Goal: Answer question/provide support

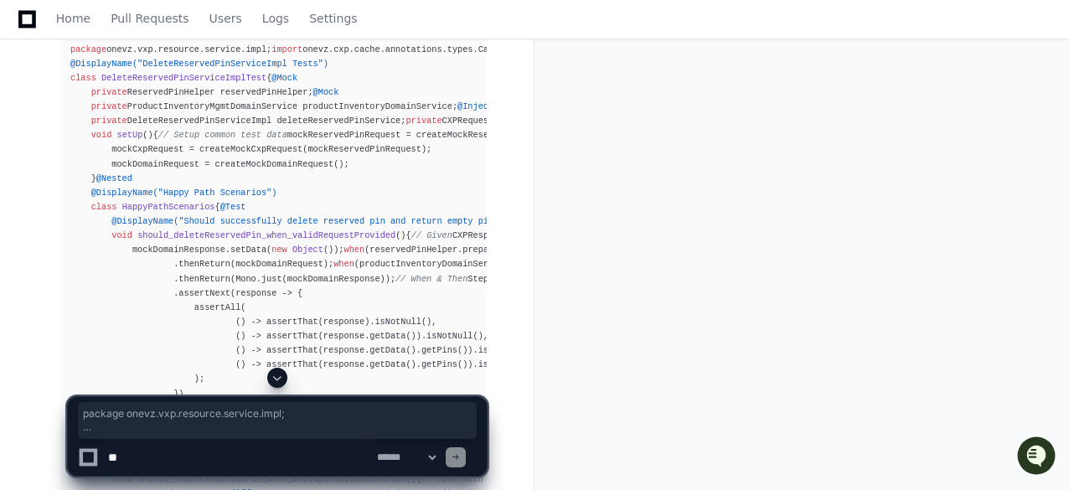
click at [28, 19] on icon at bounding box center [27, 19] width 18 height 20
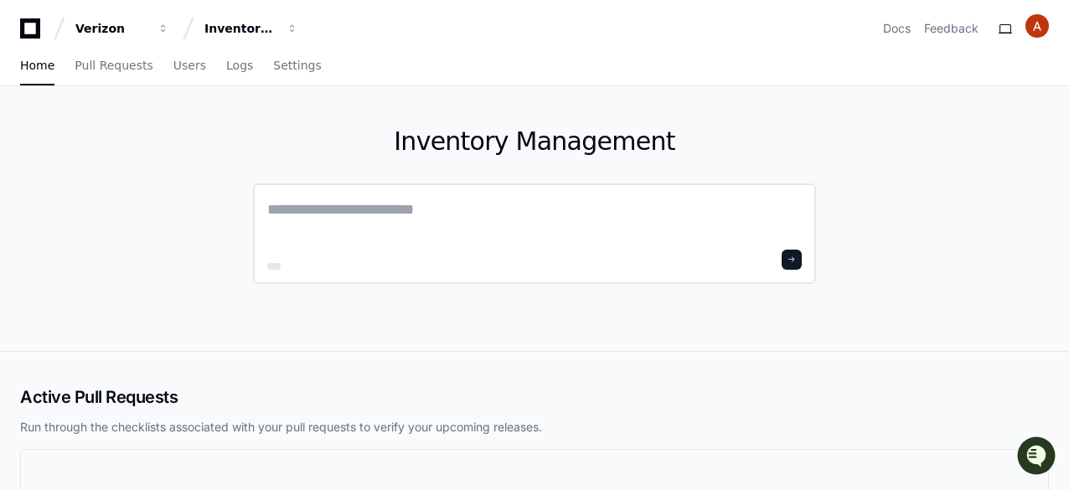
click at [301, 199] on textarea at bounding box center [534, 221] width 535 height 47
paste textarea "**********"
type textarea "**********"
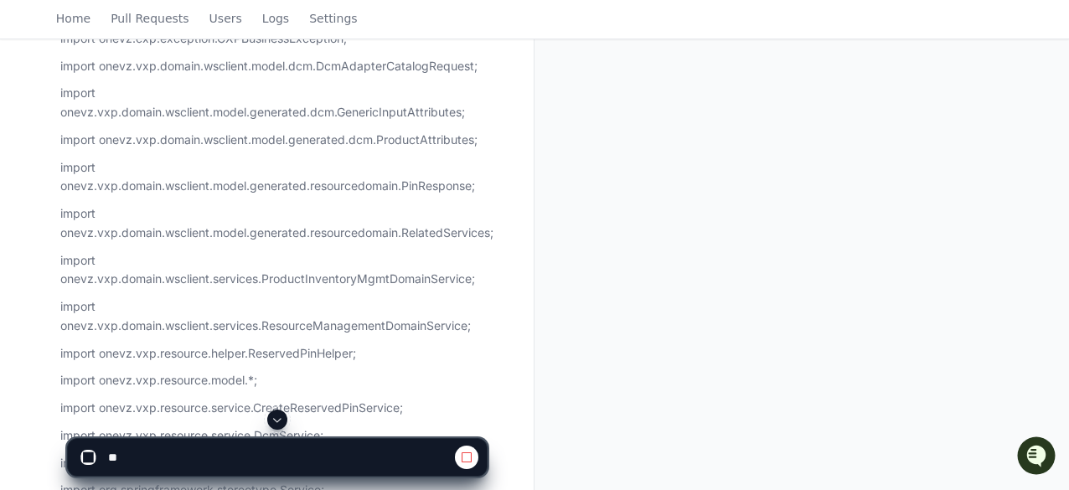
scroll to position [374, 0]
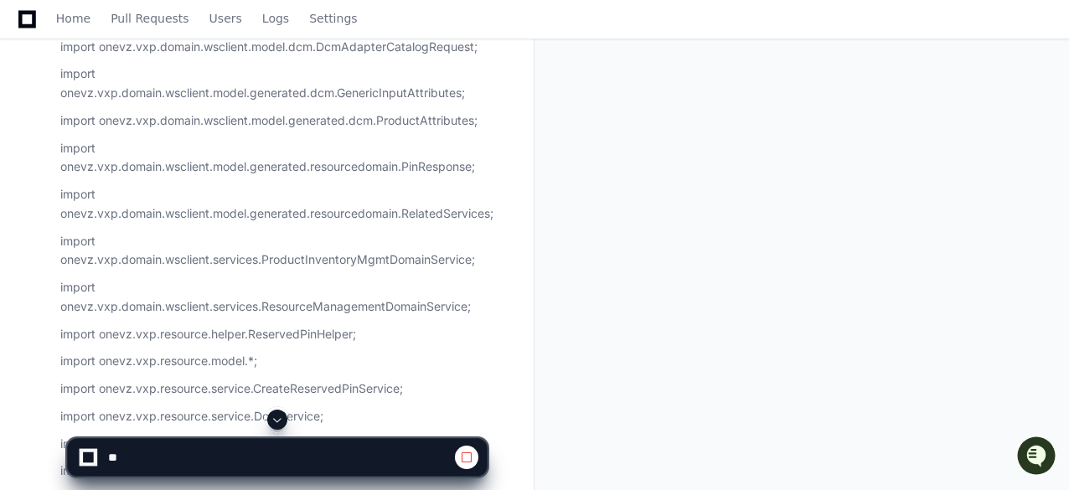
click at [274, 419] on span at bounding box center [277, 419] width 13 height 13
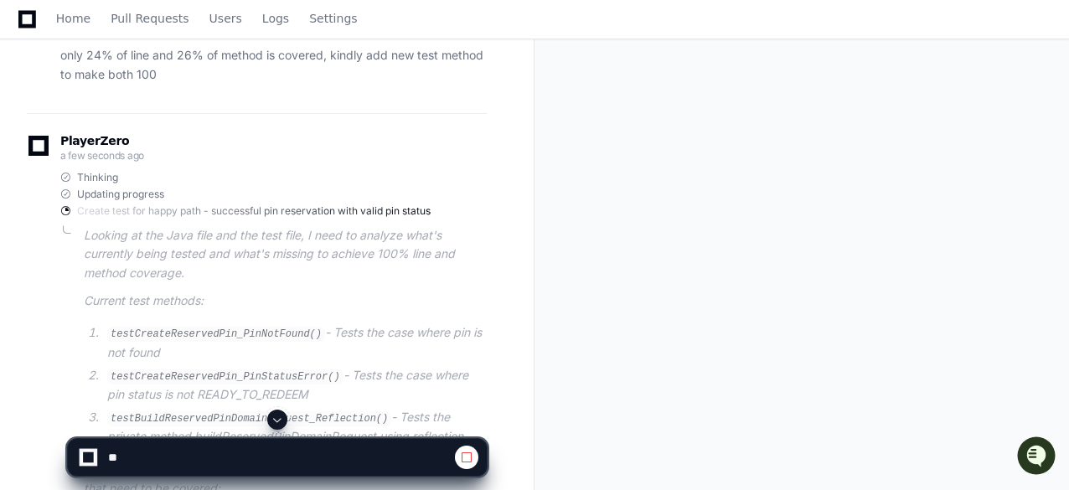
scroll to position [10191, 0]
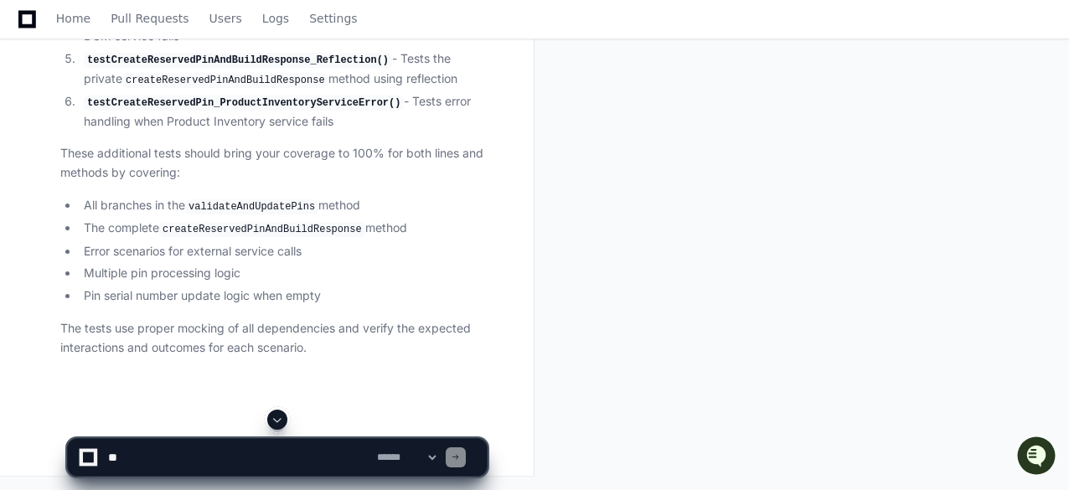
scroll to position [17057, 0]
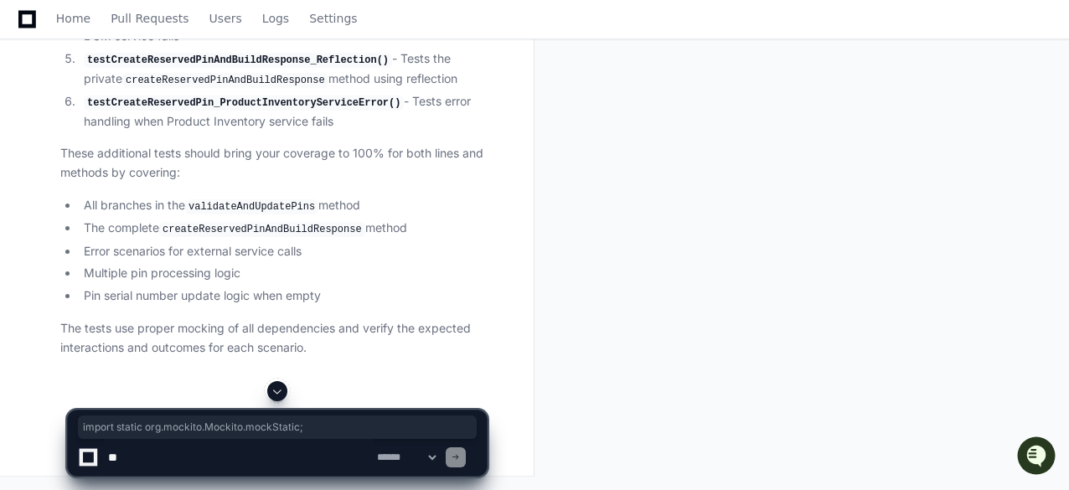
drag, startPoint x: 303, startPoint y: 106, endPoint x: 66, endPoint y: 104, distance: 236.3
copy div "import static org.mockito.Mockito.mockStatic;"
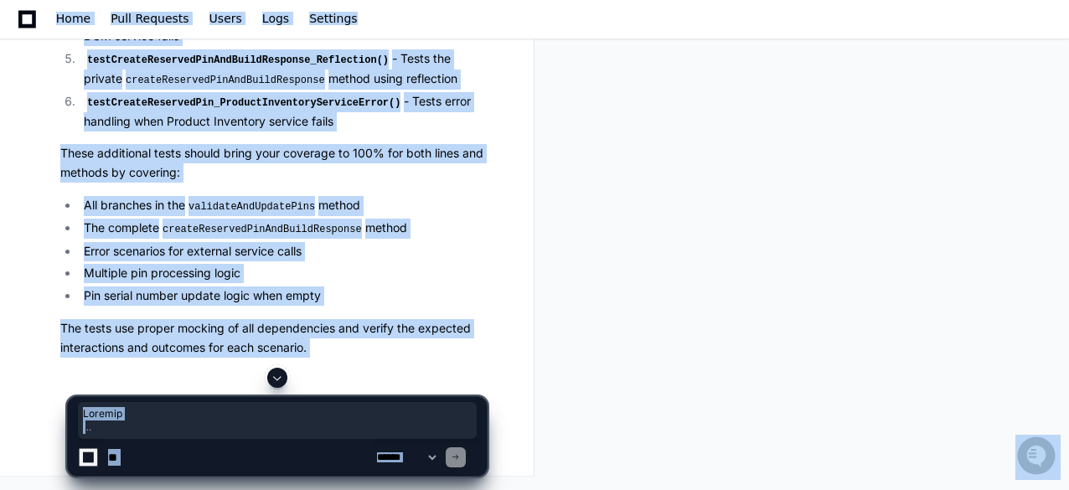
scroll to position [16518, 0]
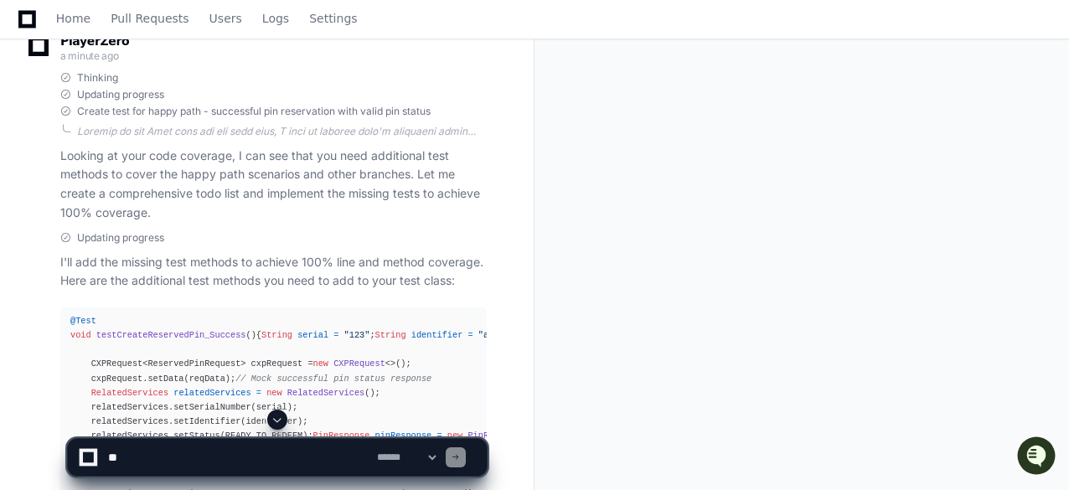
scroll to position [10471, 0]
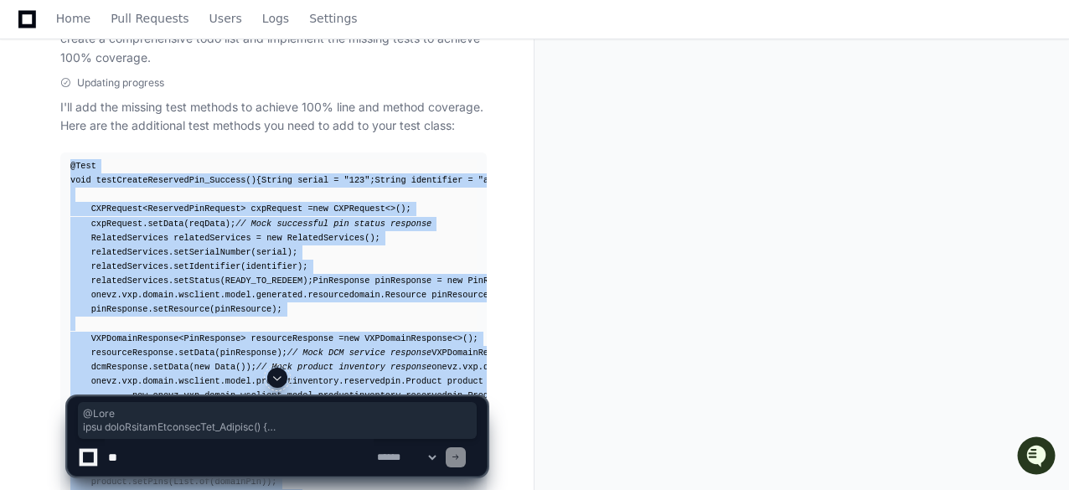
drag, startPoint x: 66, startPoint y: 212, endPoint x: 438, endPoint y: 372, distance: 405.0
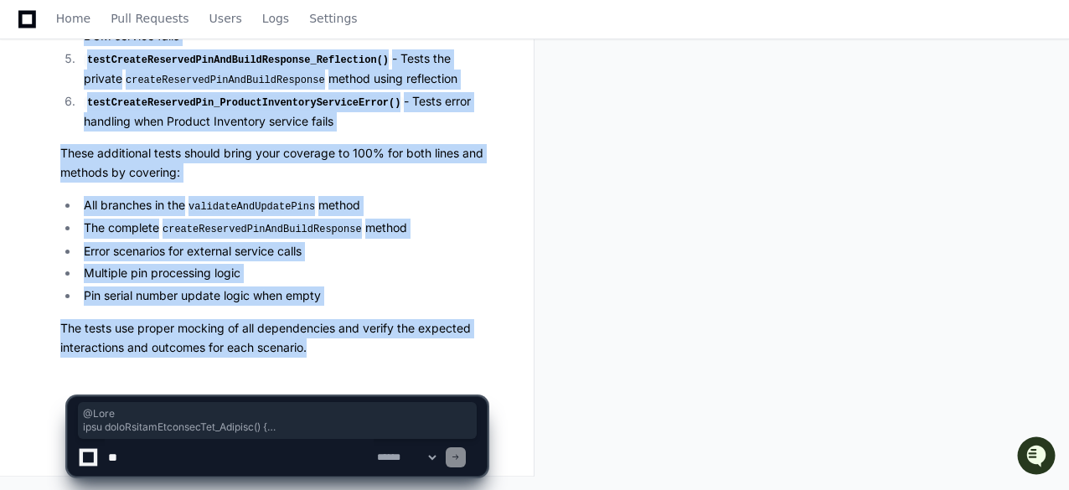
scroll to position [17373, 0]
copy app-player-page "@Test void testCreateReservedPin_Success () { String serial = "123" ; String id…"
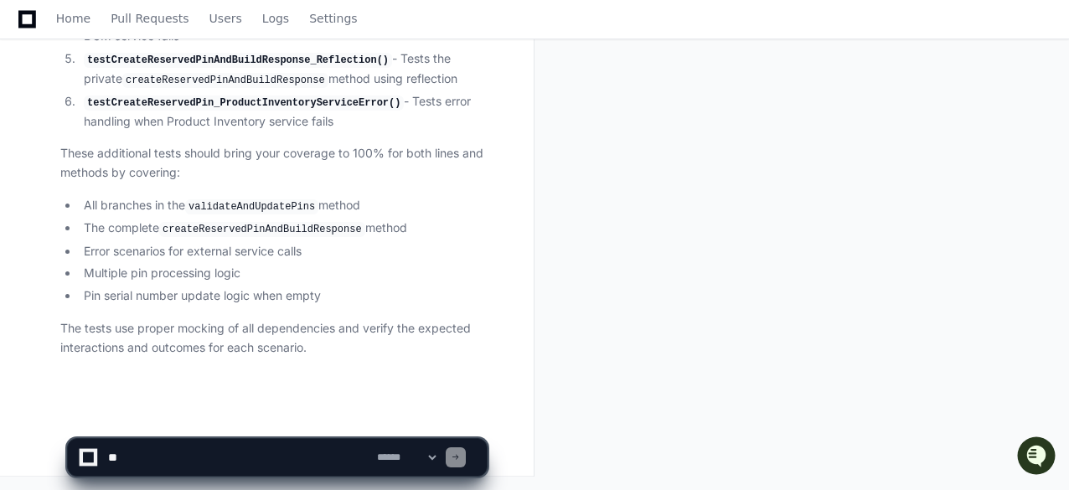
click at [235, 458] on textarea at bounding box center [239, 457] width 269 height 37
type textarea "**********"
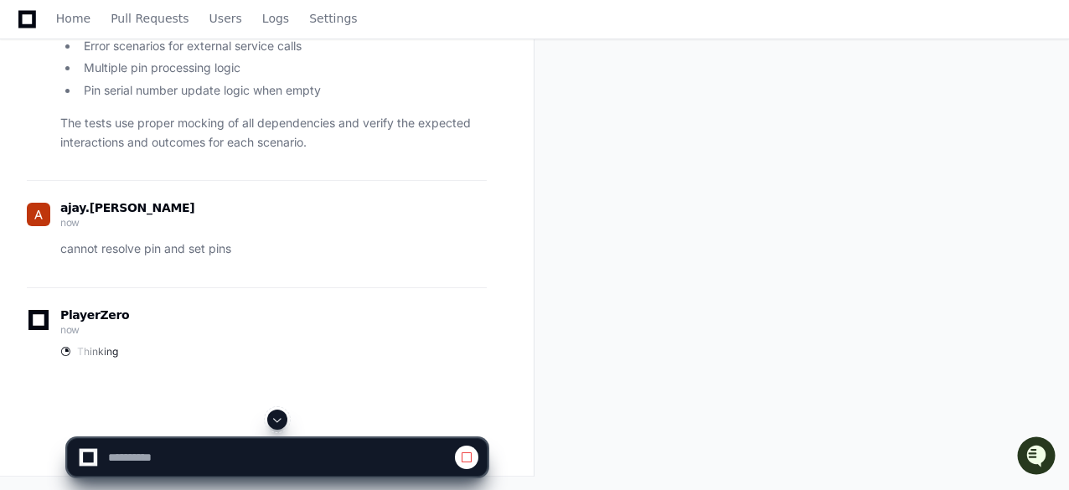
click at [275, 414] on span at bounding box center [277, 419] width 13 height 13
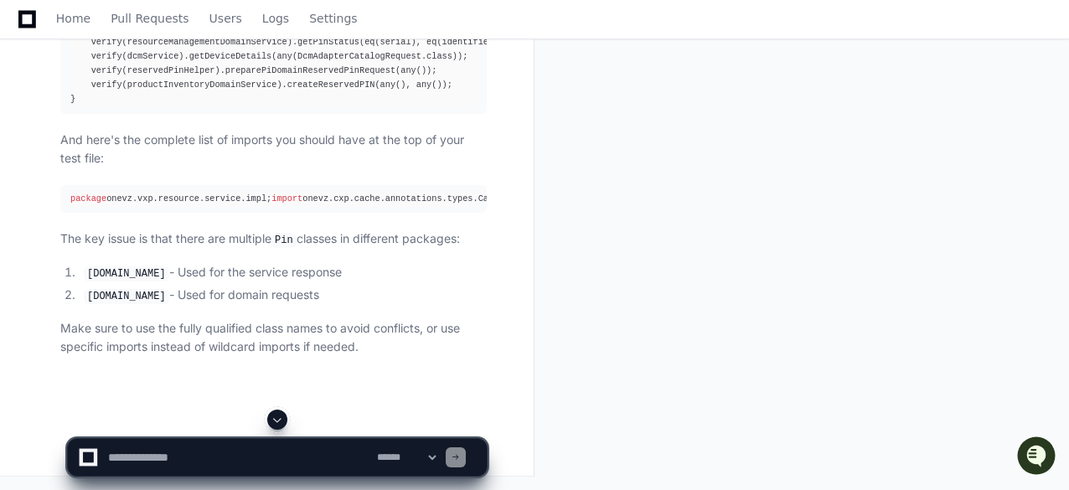
scroll to position [17876, 0]
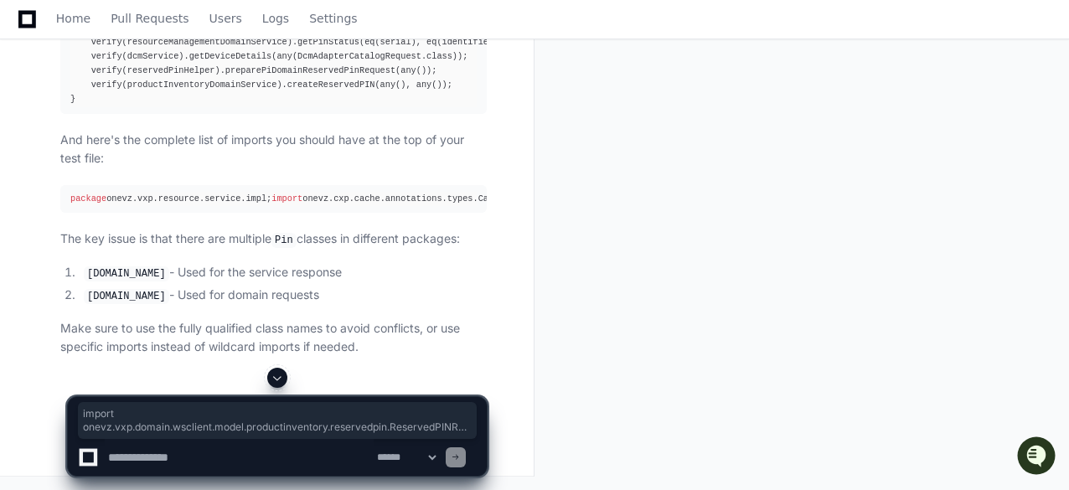
drag, startPoint x: 271, startPoint y: 278, endPoint x: 63, endPoint y: 166, distance: 236.9
copy div "import onevz.vxp.domain.wsclient.model.productinventory.reservedpin.ReservedPIN…"
click at [20, 23] on icon at bounding box center [27, 19] width 18 height 18
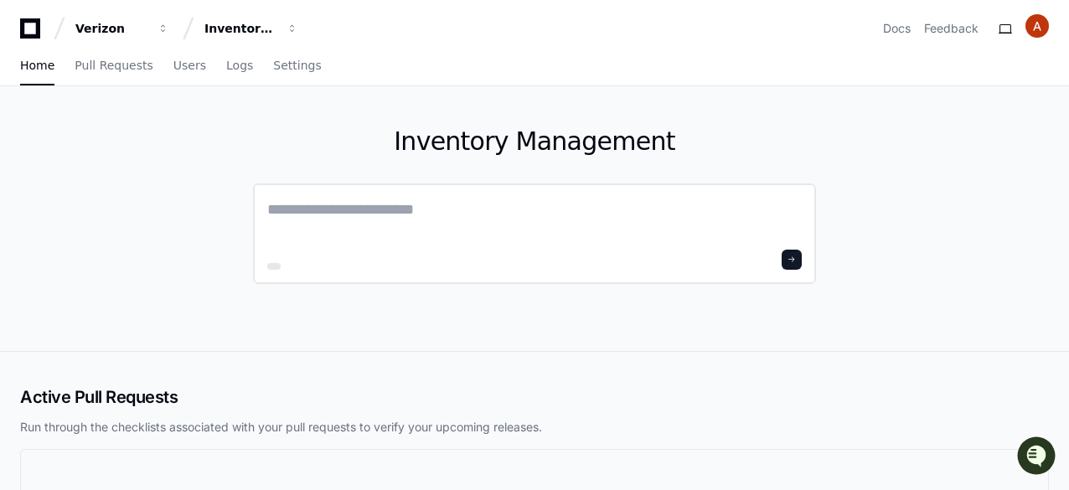
click at [415, 206] on textarea at bounding box center [534, 221] width 535 height 47
paste textarea "**********"
type textarea "**********"
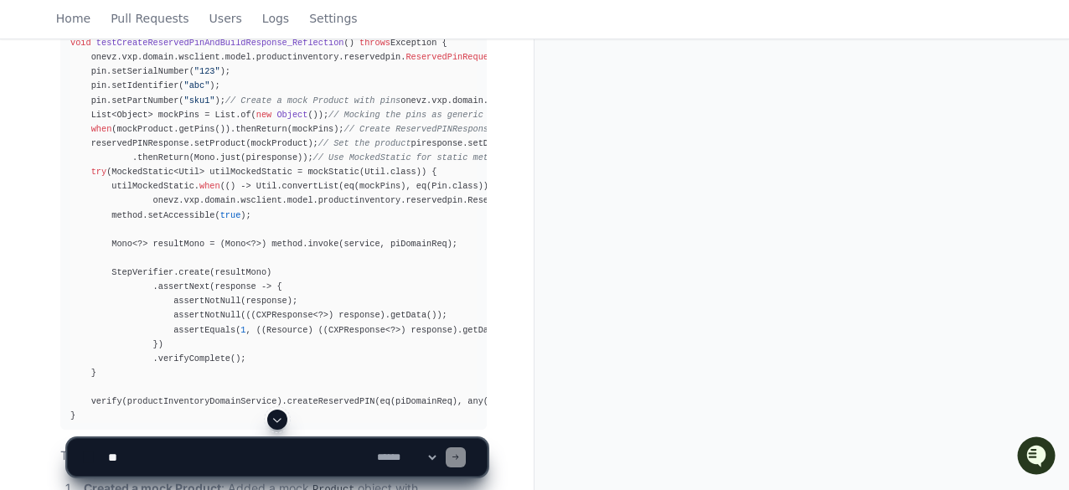
scroll to position [10719, 0]
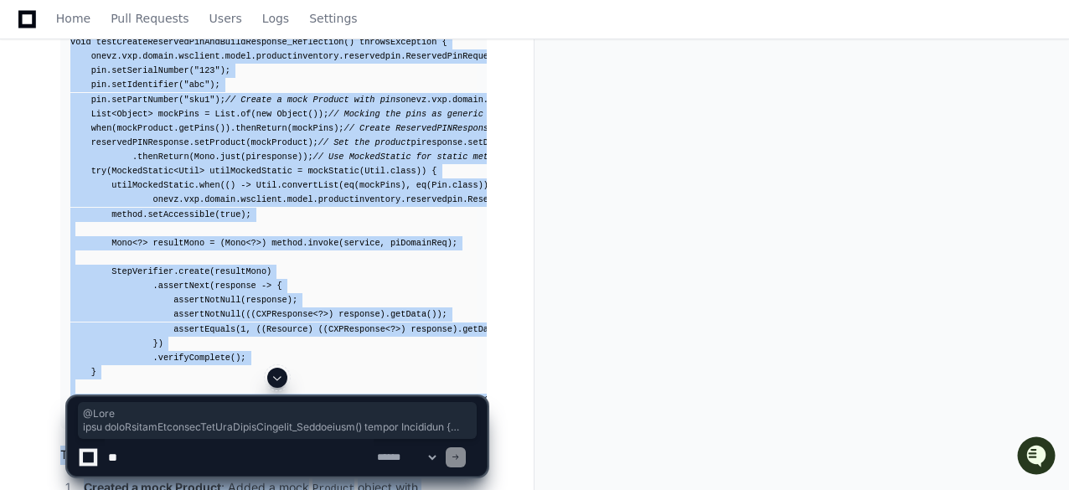
drag, startPoint x: 62, startPoint y: 60, endPoint x: 346, endPoint y: 375, distance: 424.2
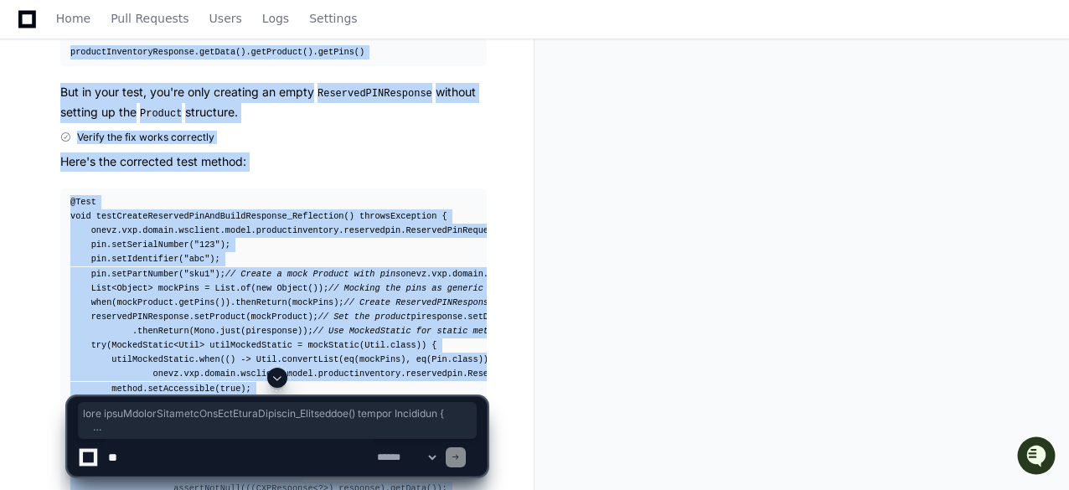
scroll to position [10380, 0]
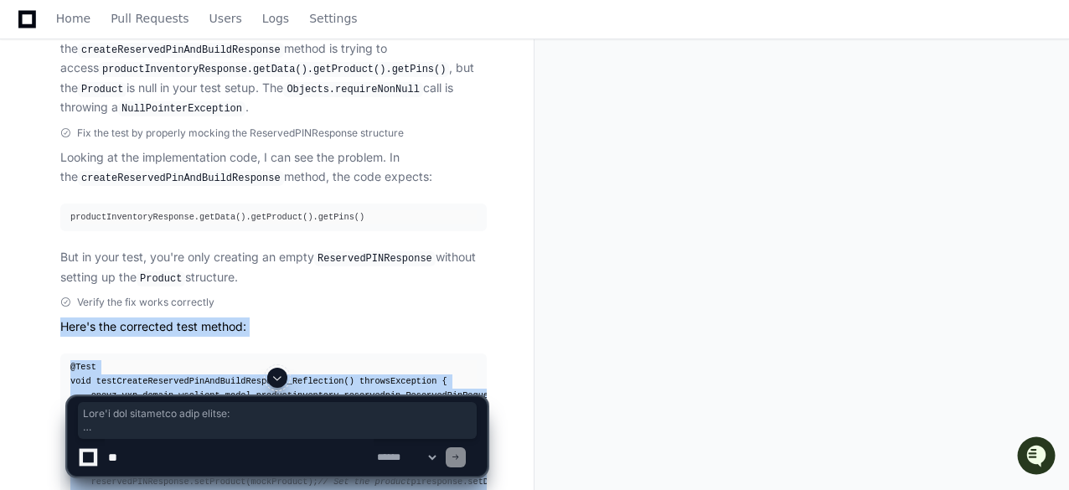
drag, startPoint x: 80, startPoint y: 311, endPoint x: 48, endPoint y: 350, distance: 51.2
copy article "Here's the corrected test method: @Test void testCreateReservedPinAndBuildRespo…"
